Goal: Information Seeking & Learning: Find specific fact

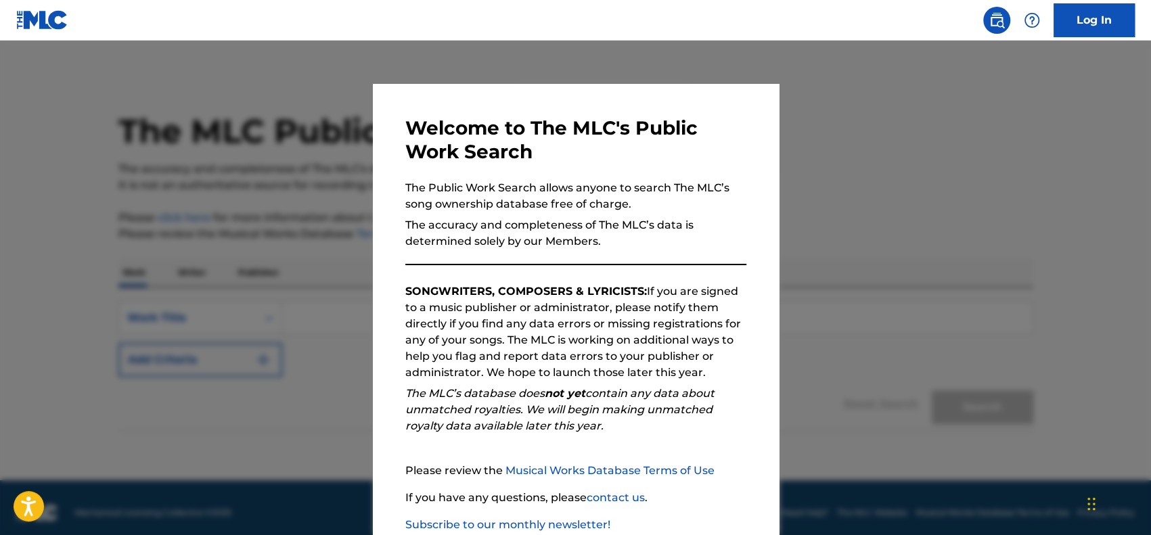
scroll to position [83, 0]
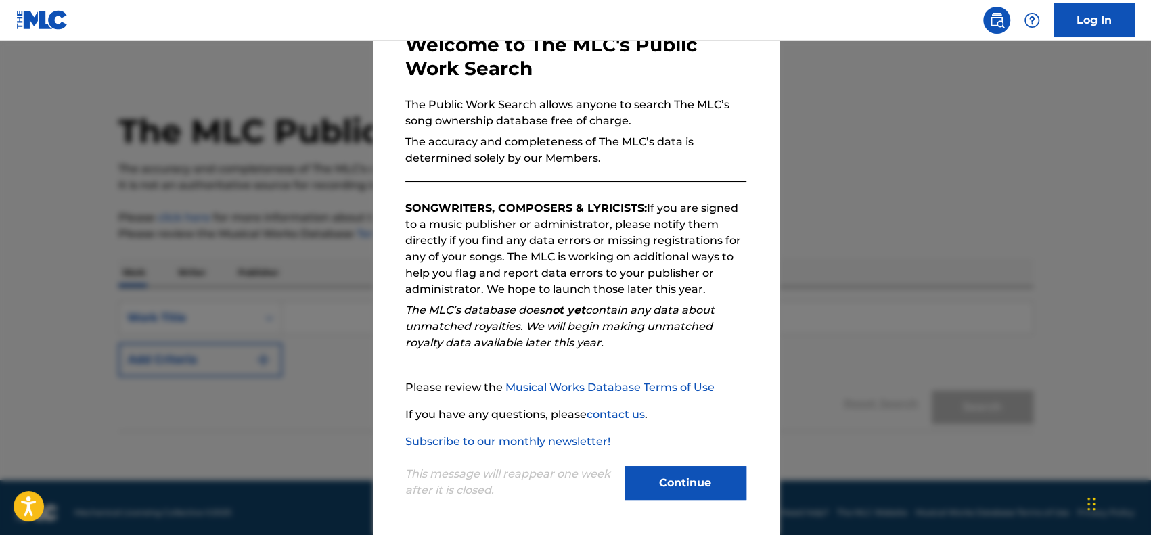
click at [669, 481] on button "Continue" at bounding box center [685, 483] width 122 height 34
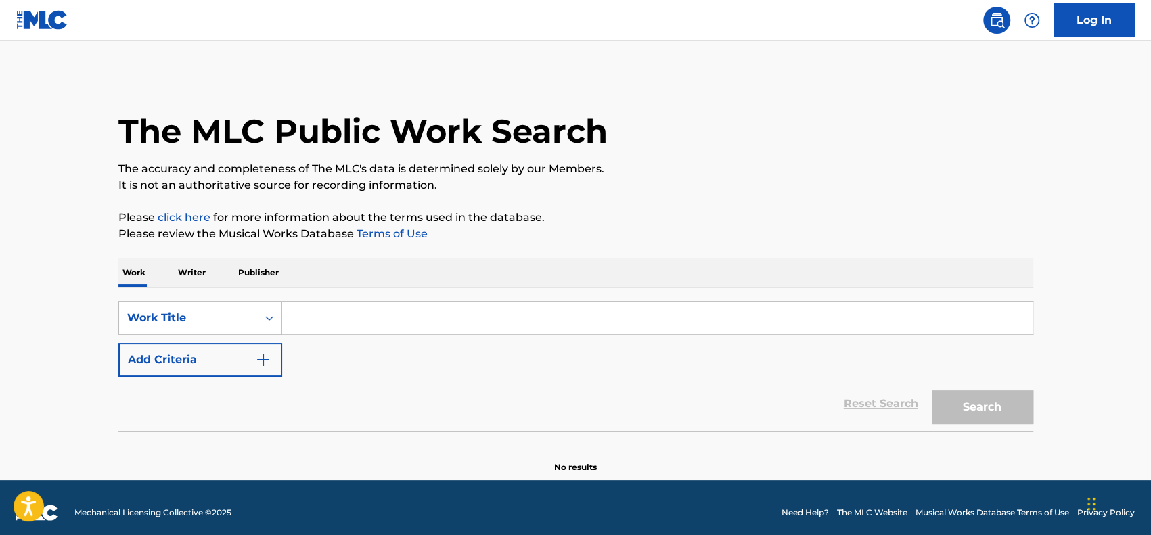
click at [205, 274] on p "Writer" at bounding box center [192, 272] width 36 height 28
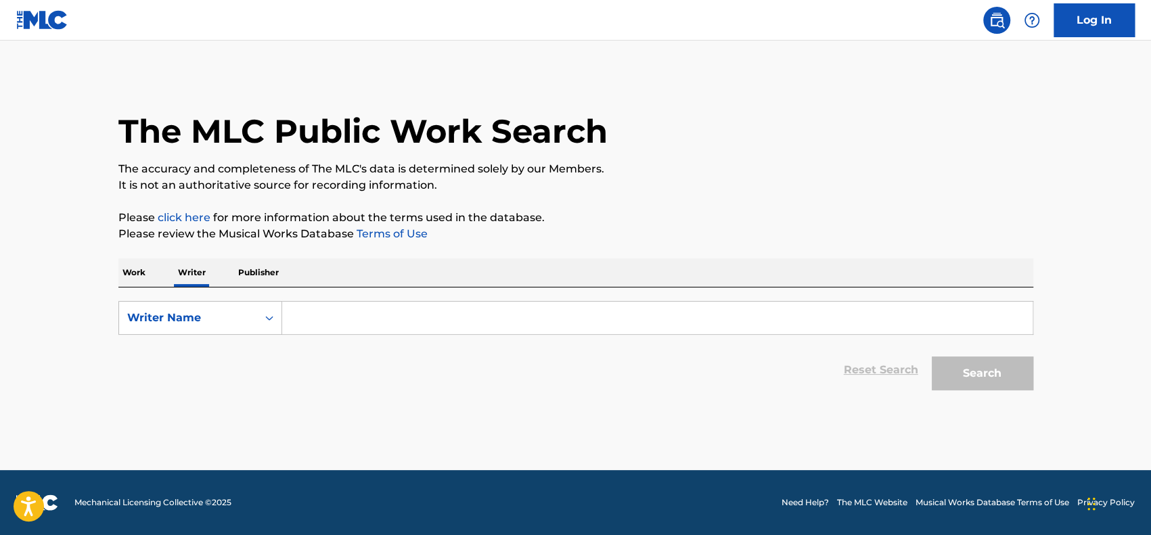
click at [147, 279] on p "Work" at bounding box center [133, 272] width 31 height 28
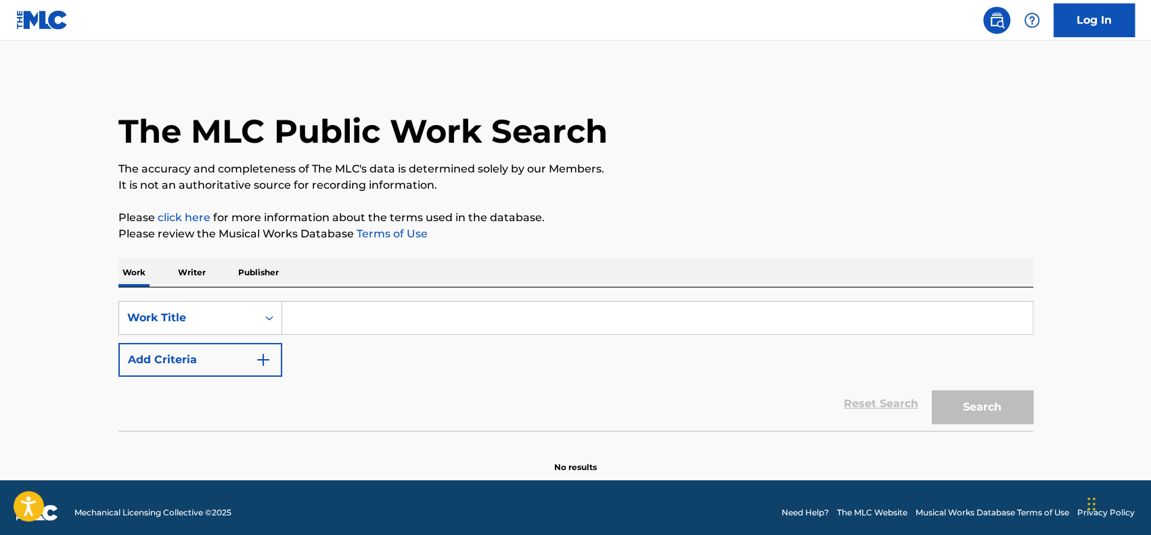
click at [311, 329] on input "Search Form" at bounding box center [657, 318] width 750 height 32
click at [198, 271] on p "Writer" at bounding box center [192, 272] width 36 height 28
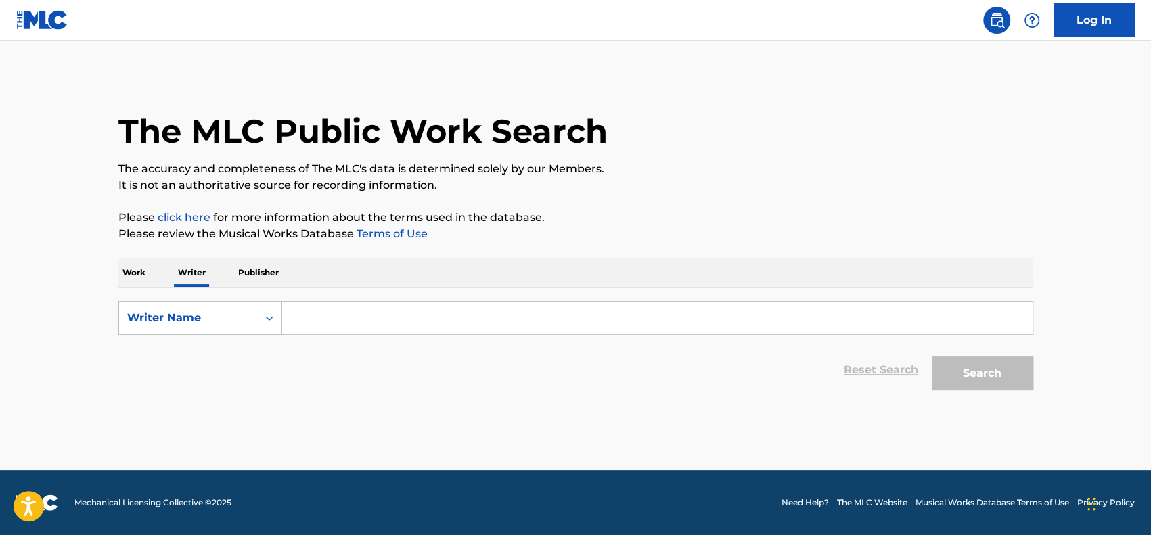
click at [263, 273] on p "Publisher" at bounding box center [258, 272] width 49 height 28
click at [327, 320] on input "Search Form" at bounding box center [657, 318] width 750 height 32
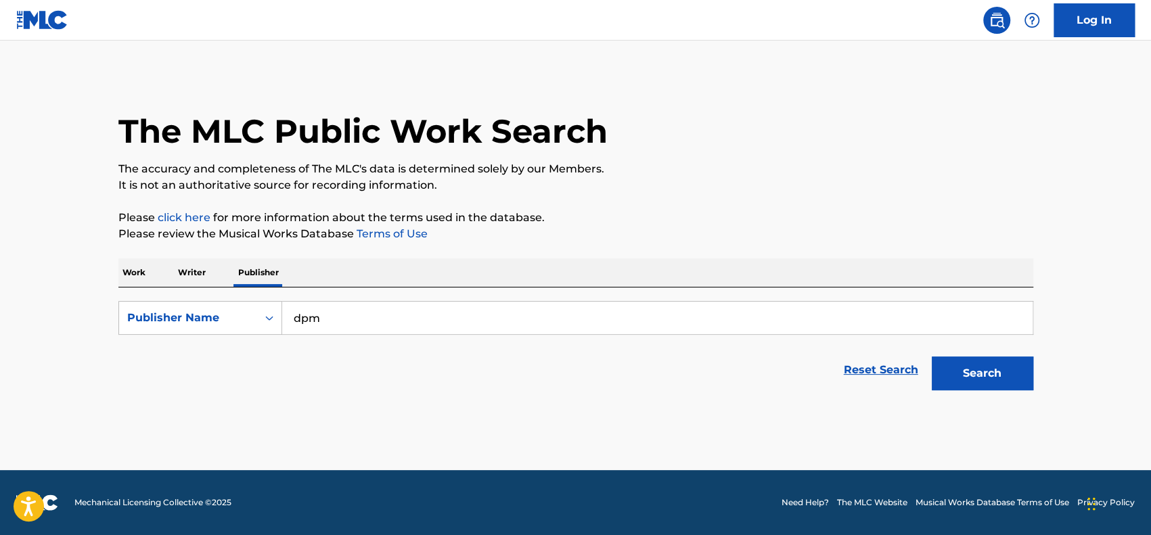
type input "dpm"
click at [931, 356] on button "Search" at bounding box center [981, 373] width 101 height 34
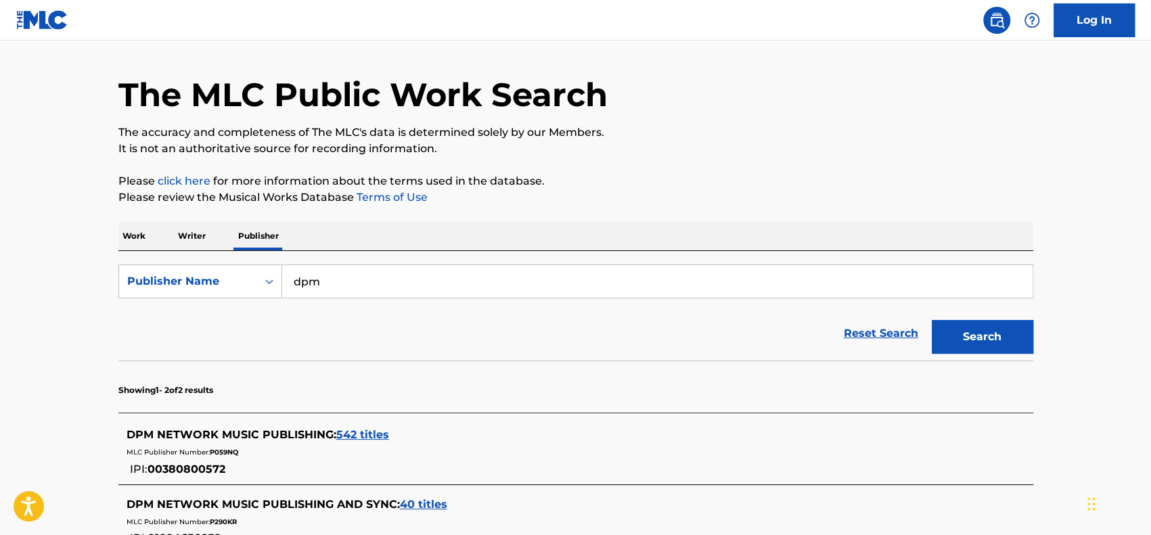
scroll to position [211, 0]
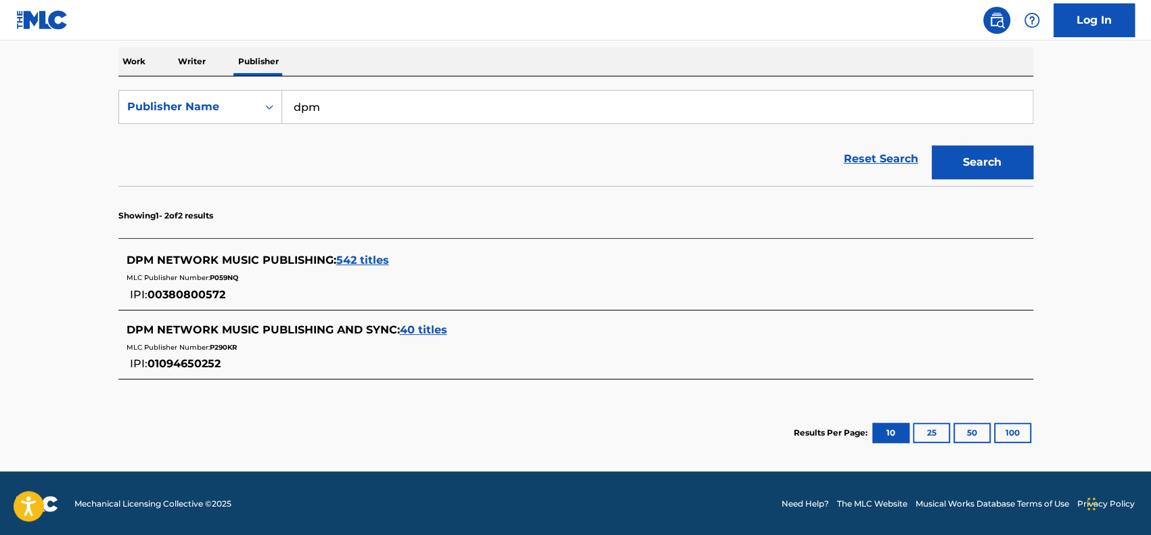
click at [413, 330] on span "40 titles" at bounding box center [423, 329] width 47 height 13
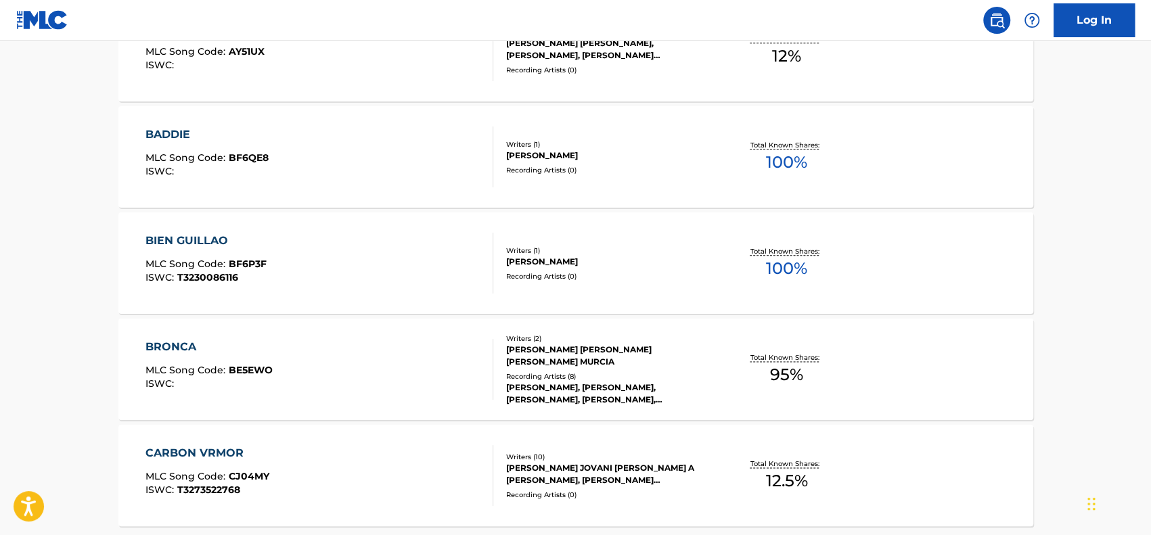
scroll to position [752, 0]
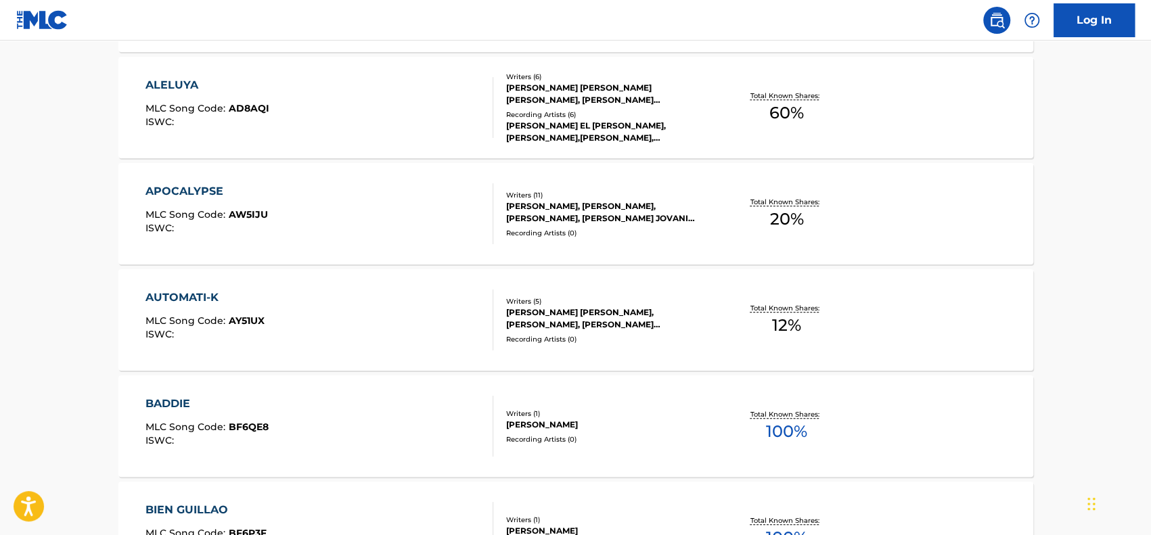
click at [285, 80] on div "ALELUYA MLC Song Code : AD8AQI ISWC :" at bounding box center [319, 107] width 348 height 61
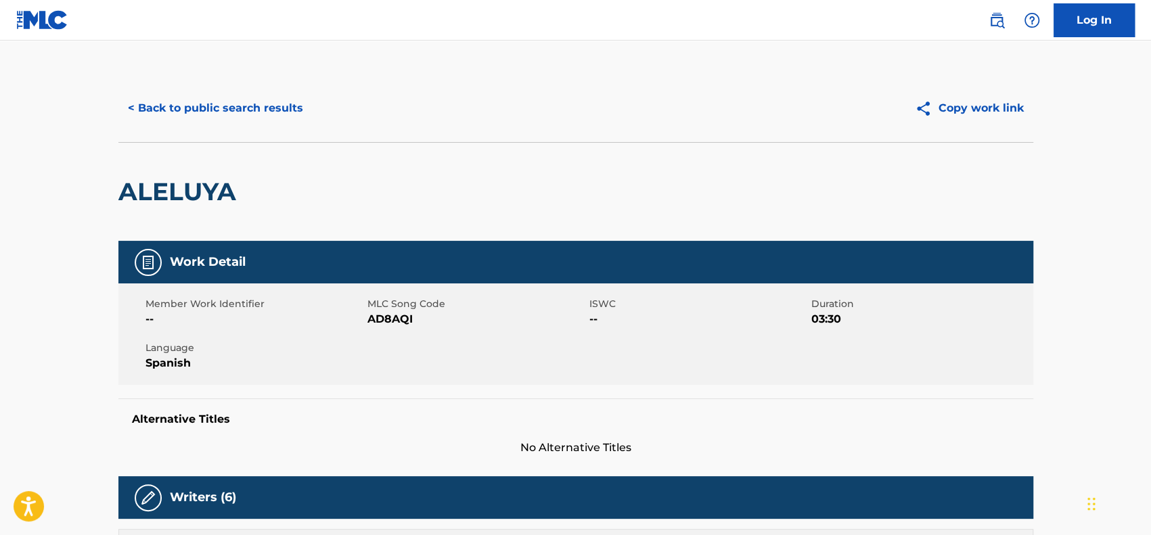
click at [161, 107] on button "< Back to public search results" at bounding box center [215, 108] width 194 height 34
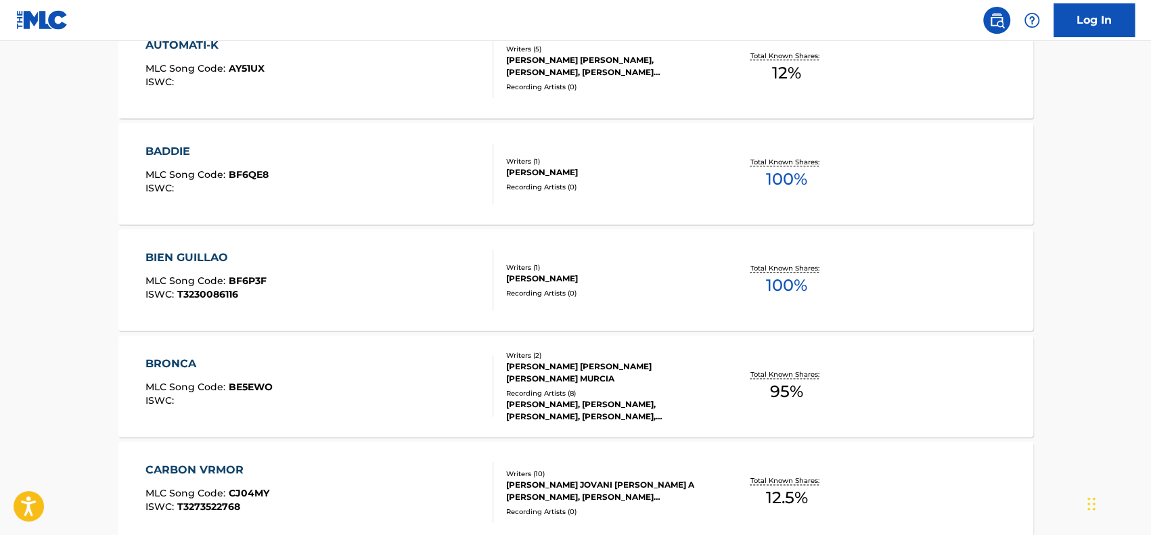
scroll to position [1174, 0]
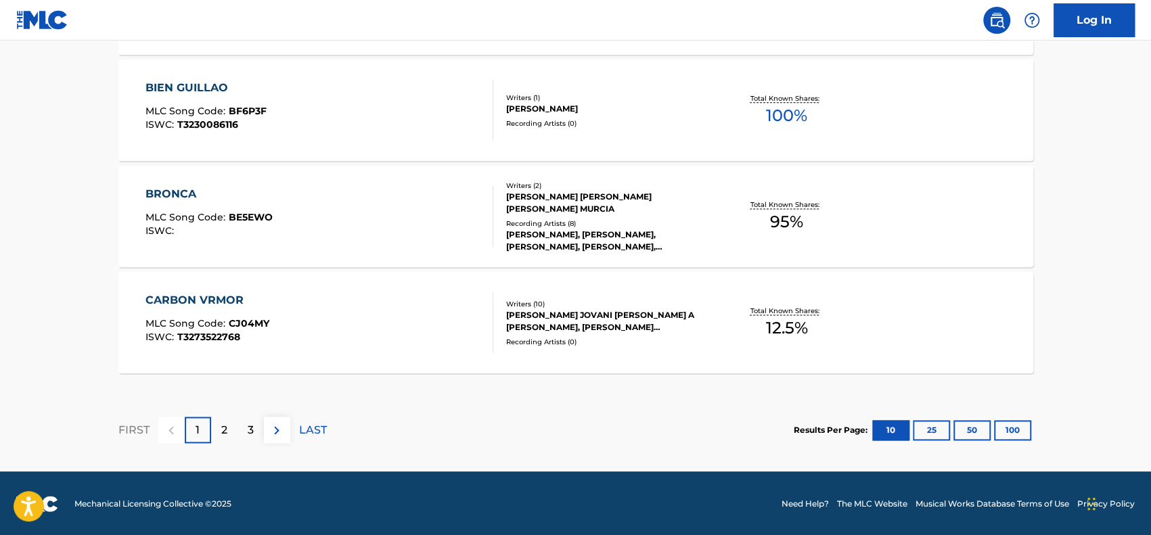
click at [221, 423] on p "2" at bounding box center [224, 430] width 6 height 16
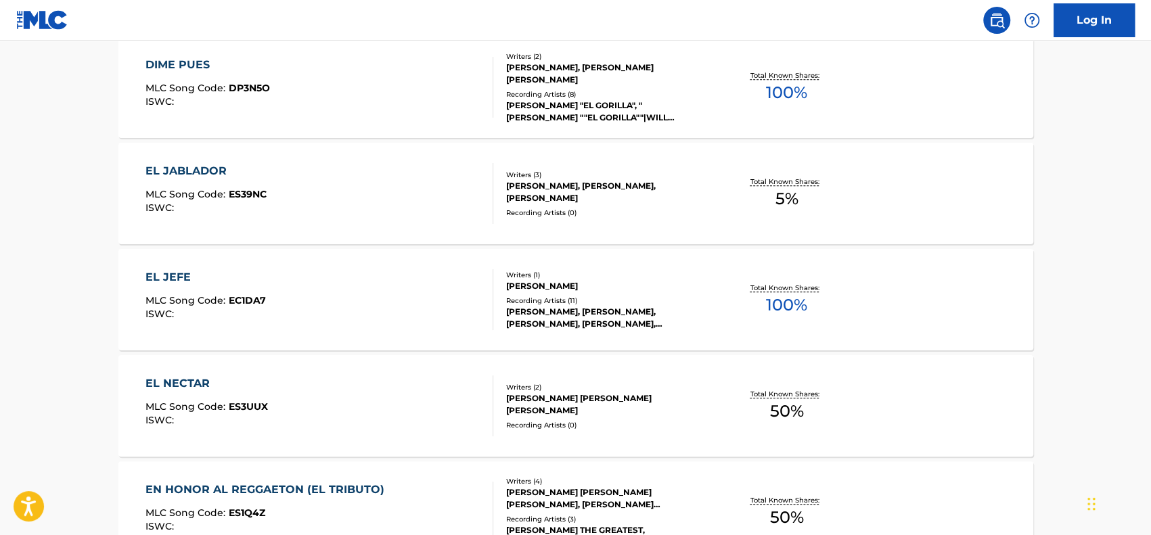
scroll to position [566, 0]
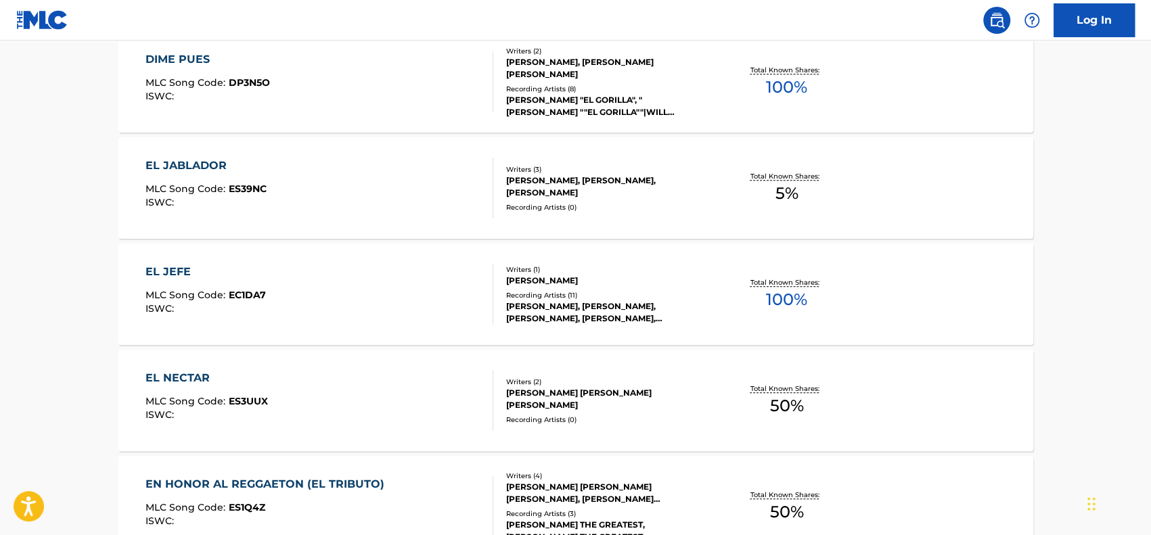
click at [235, 188] on span "ES39NC" at bounding box center [248, 189] width 38 height 12
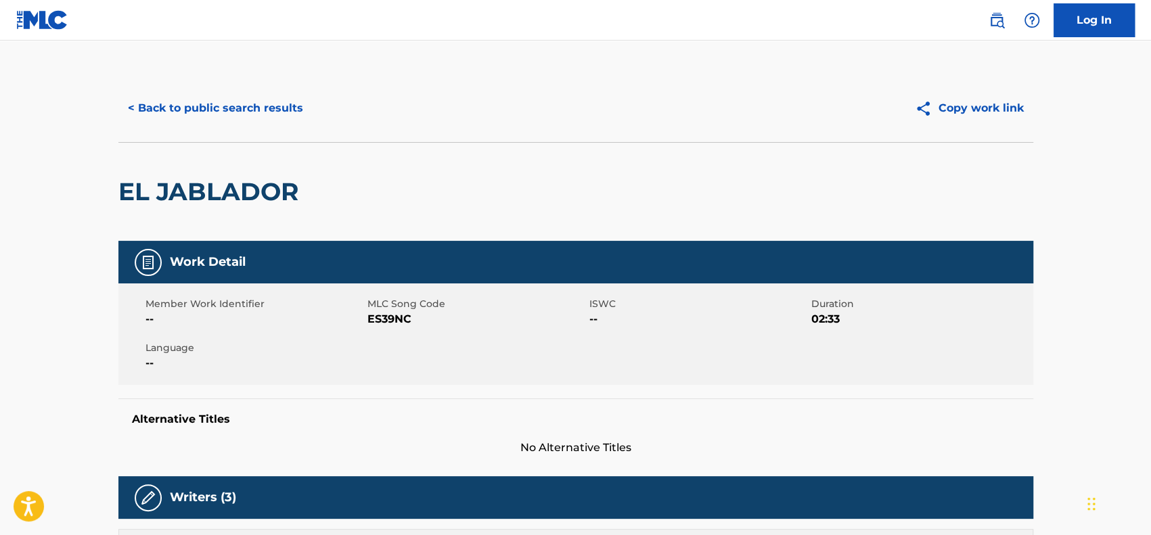
click at [143, 110] on button "< Back to public search results" at bounding box center [215, 108] width 194 height 34
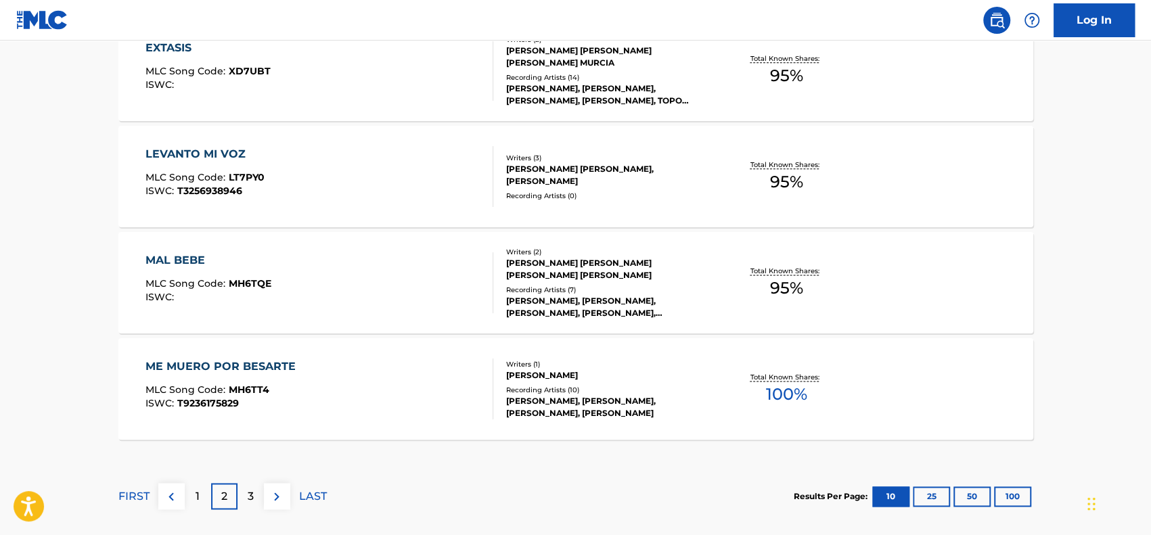
scroll to position [1174, 0]
